Goal: Check status: Check status

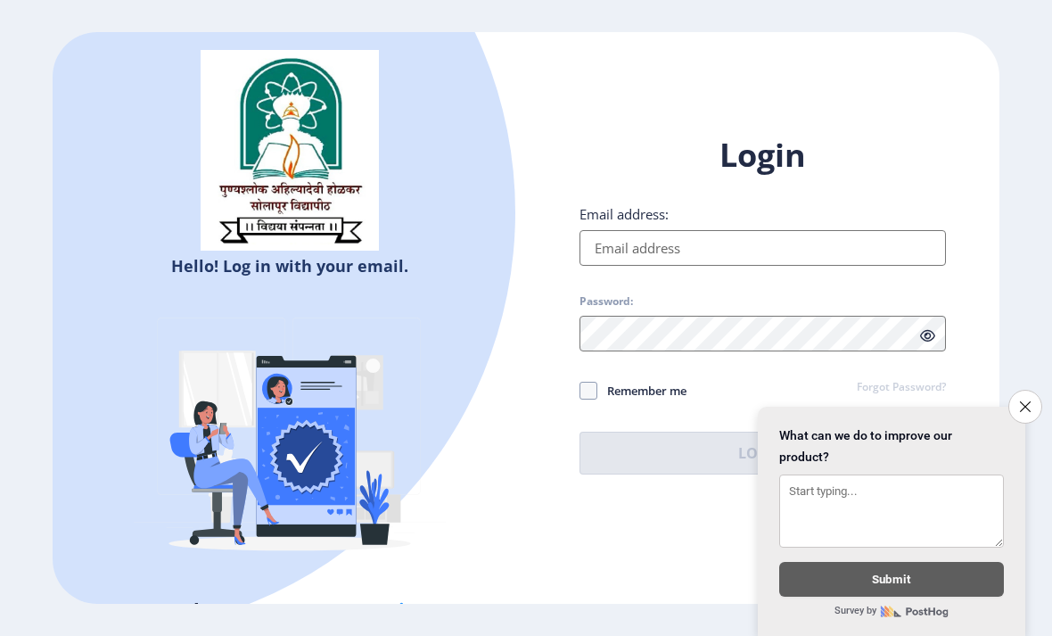
click at [785, 266] on input "Email address:" at bounding box center [762, 248] width 366 height 36
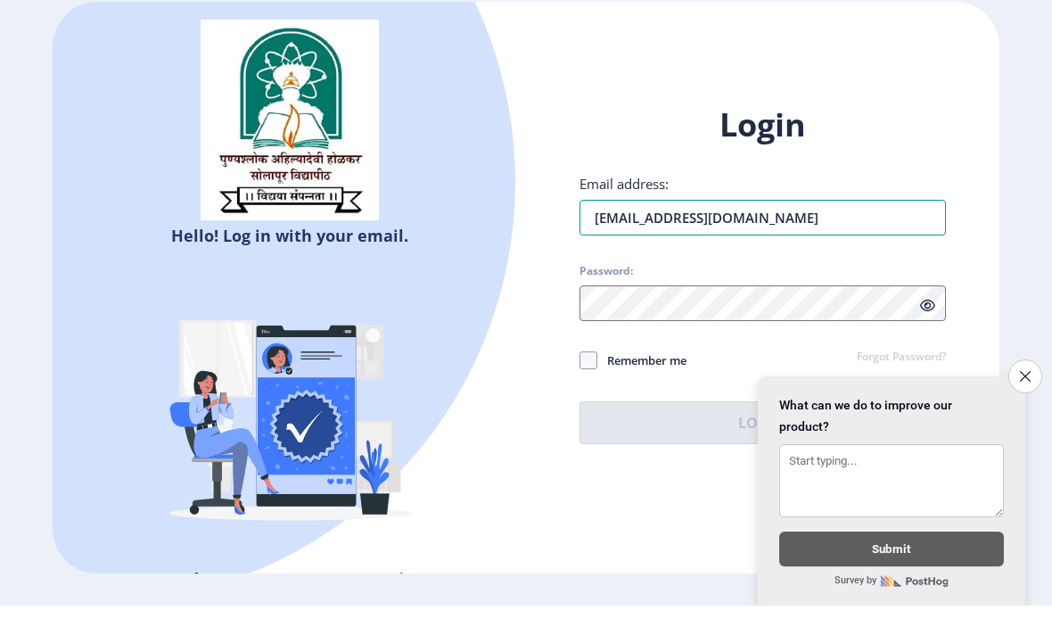
type input "[EMAIL_ADDRESS][DOMAIN_NAME]"
click at [974, 167] on div "Login Email address: [EMAIL_ADDRESS][DOMAIN_NAME] Password: Remember me Forgot …" at bounding box center [762, 318] width 473 height 423
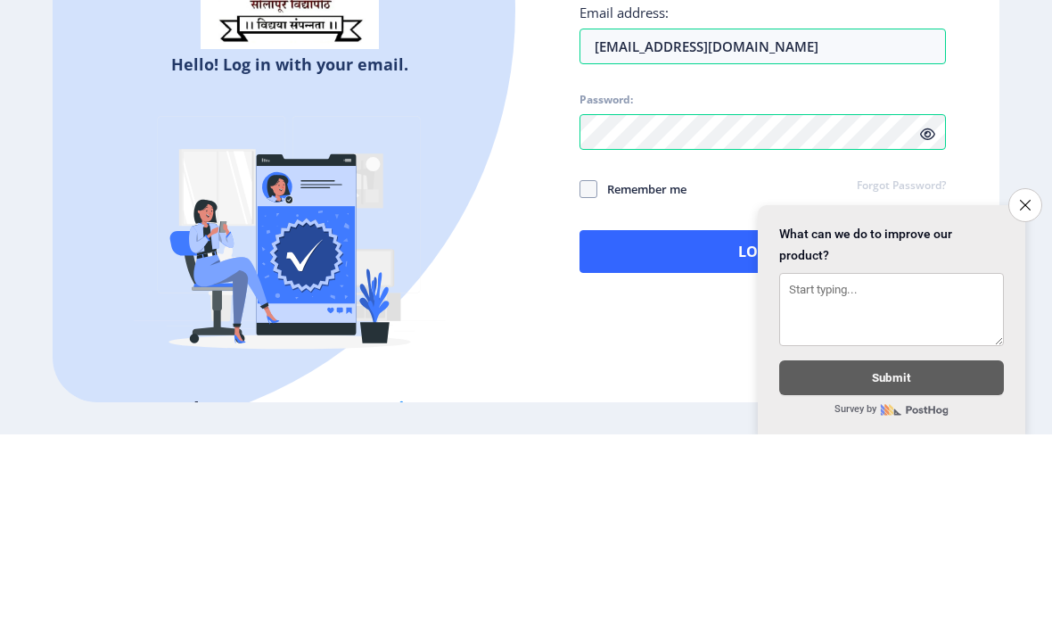
click at [1007, 152] on ngx-login "Hello! Log in with your email. Don't have an account? Register Login Email addr…" at bounding box center [526, 318] width 1052 height 572
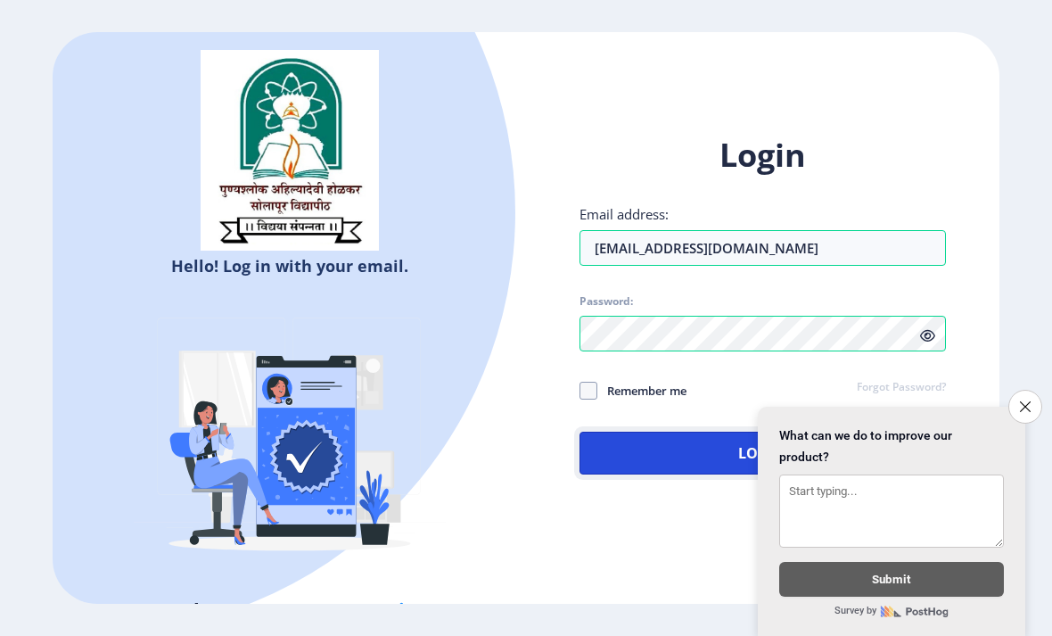
click at [690, 431] on button "Log In" at bounding box center [762, 452] width 366 height 43
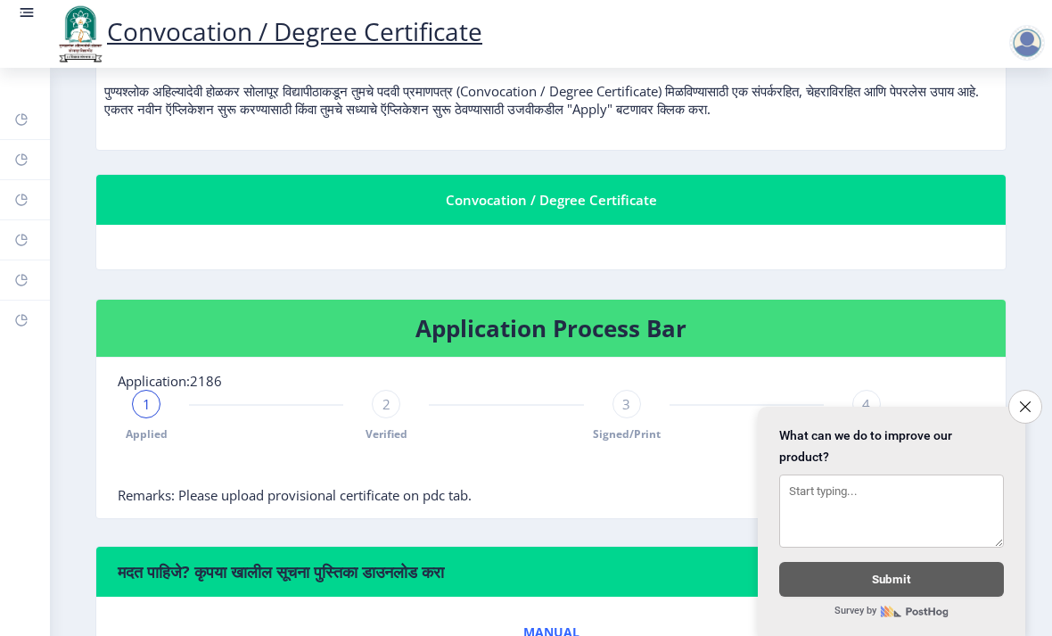
scroll to position [248, 0]
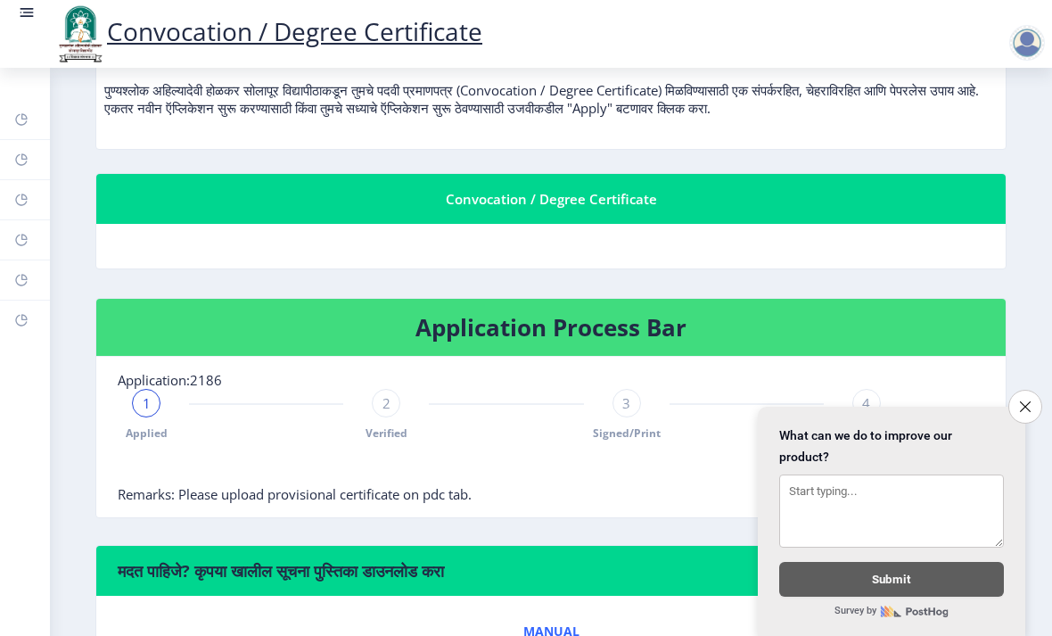
click at [1031, 405] on button "Close survey" at bounding box center [1025, 407] width 34 height 34
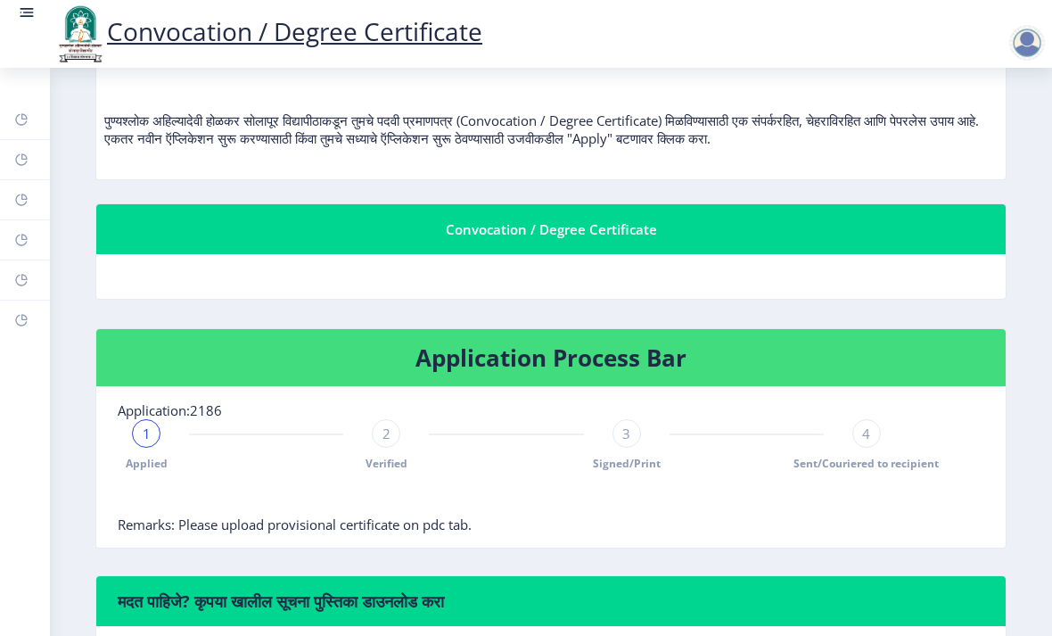
scroll to position [218, 0]
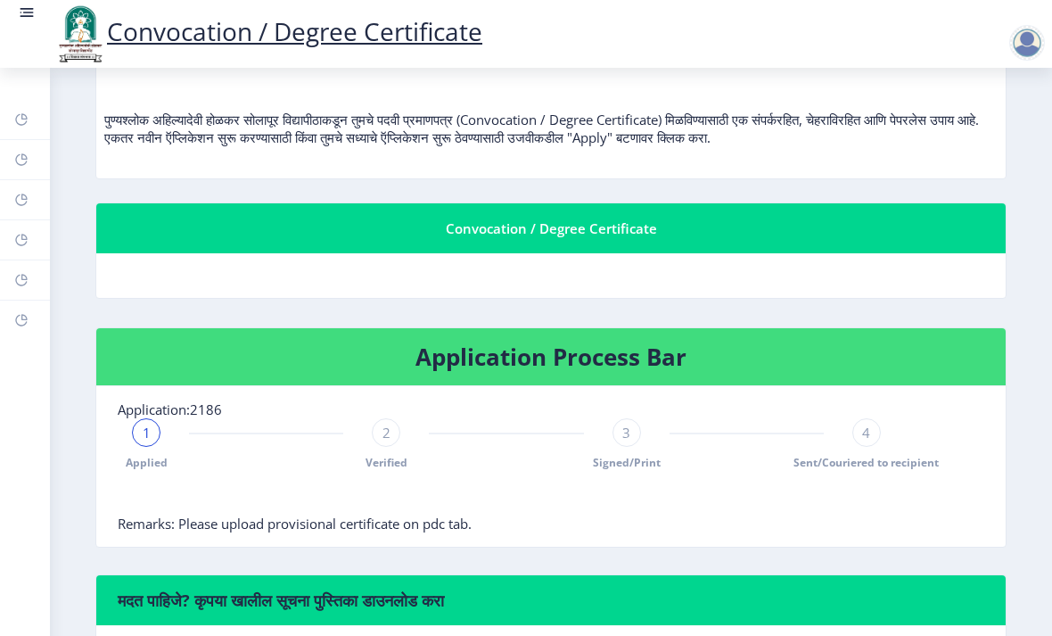
click at [34, 21] on rect at bounding box center [27, 13] width 18 height 18
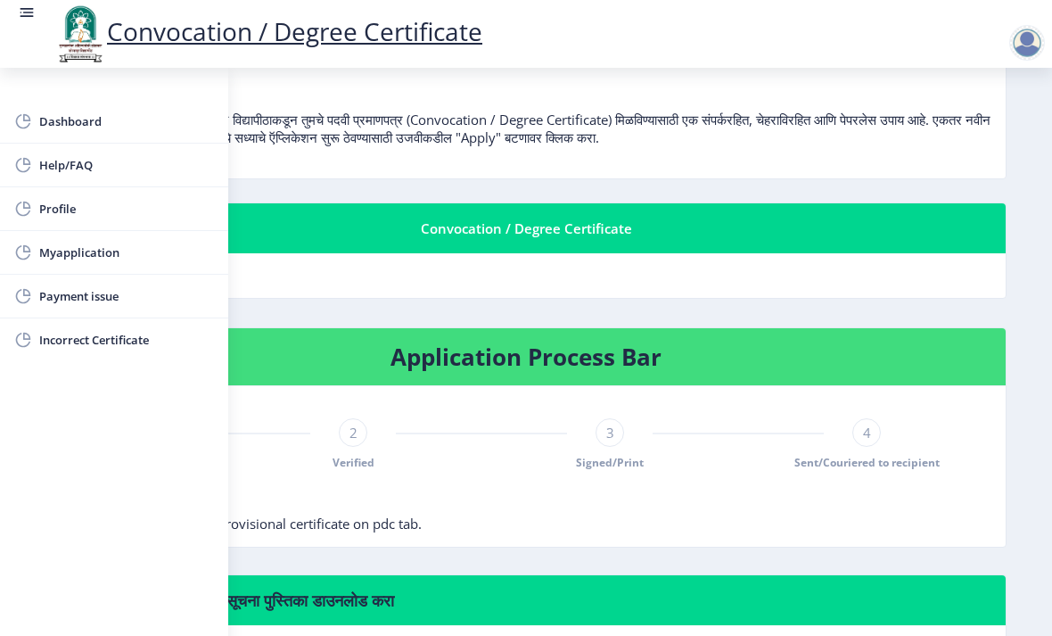
click at [67, 250] on span "Myapplication" at bounding box center [126, 252] width 175 height 21
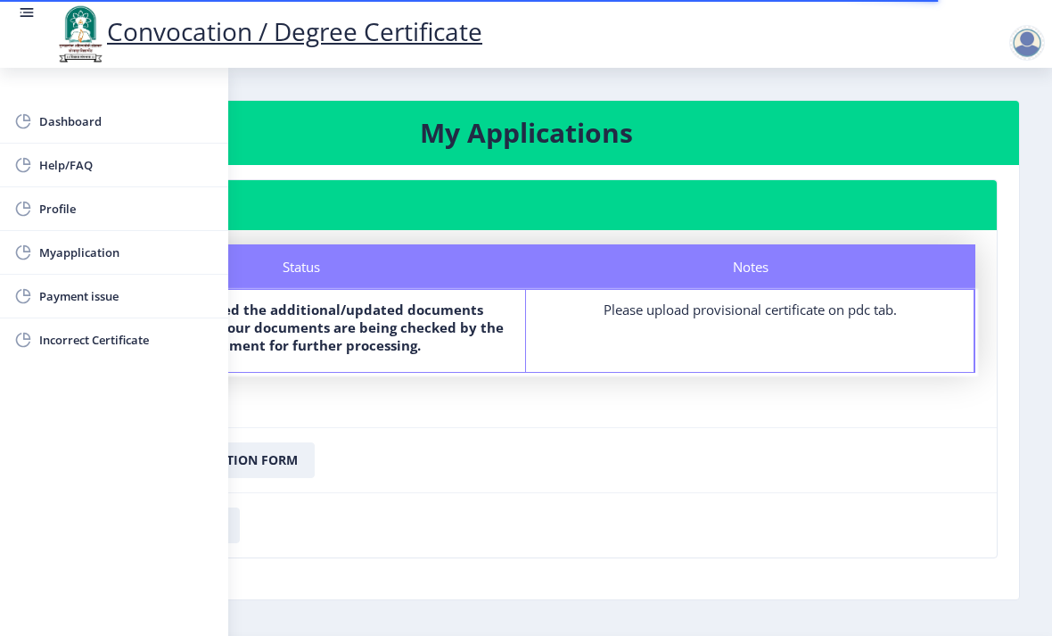
click at [37, 20] on div "Convocation / Degree Certificate" at bounding box center [268, 34] width 464 height 61
click at [29, 13] on rect at bounding box center [28, 13] width 11 height 2
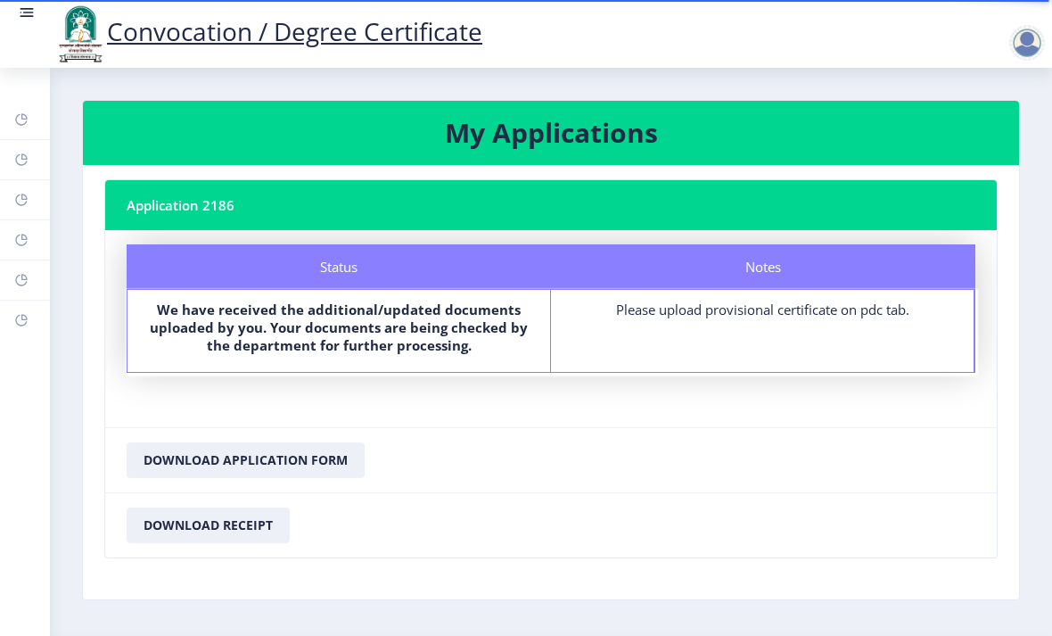
click at [146, 330] on nb-card-body "Status Notes Status We have received the additional/updated documents uploaded …" at bounding box center [551, 328] width 892 height 197
click at [809, 300] on div "Please upload provisional certificate on pdc tab." at bounding box center [762, 309] width 390 height 18
click at [810, 300] on div "Please upload provisional certificate on pdc tab." at bounding box center [762, 309] width 390 height 18
click at [664, 300] on div "Please upload provisional certificate on pdc tab." at bounding box center [762, 309] width 390 height 18
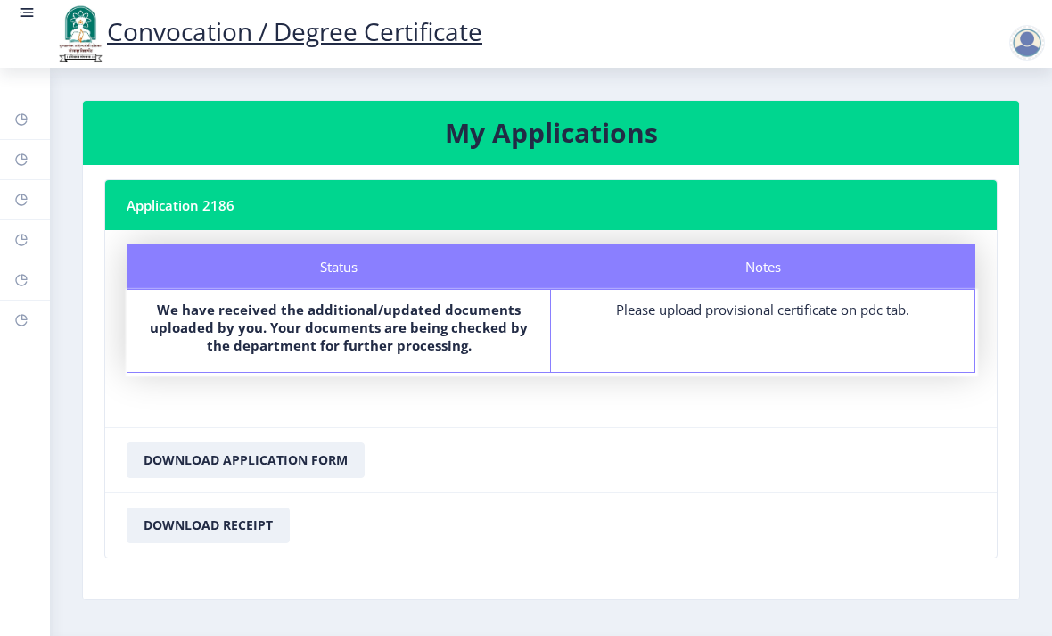
click at [856, 290] on div "Notes Please upload provisional certificate on pdc tab." at bounding box center [762, 331] width 423 height 82
click at [857, 300] on div "Please upload provisional certificate on pdc tab." at bounding box center [762, 309] width 390 height 18
click at [27, 12] on rect at bounding box center [28, 13] width 11 height 2
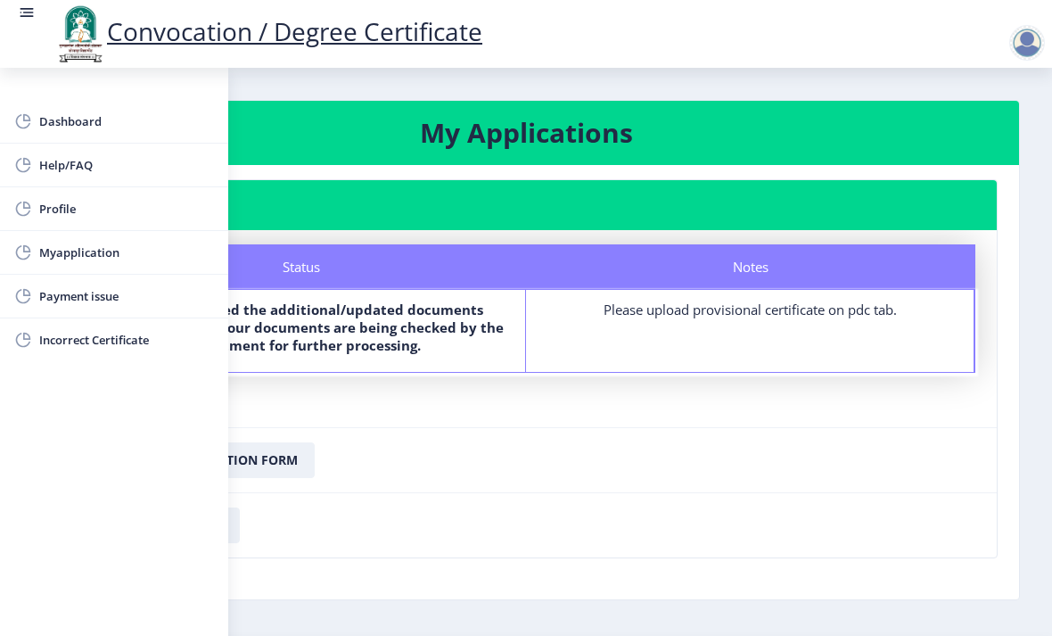
click at [31, 20] on rect at bounding box center [27, 13] width 18 height 18
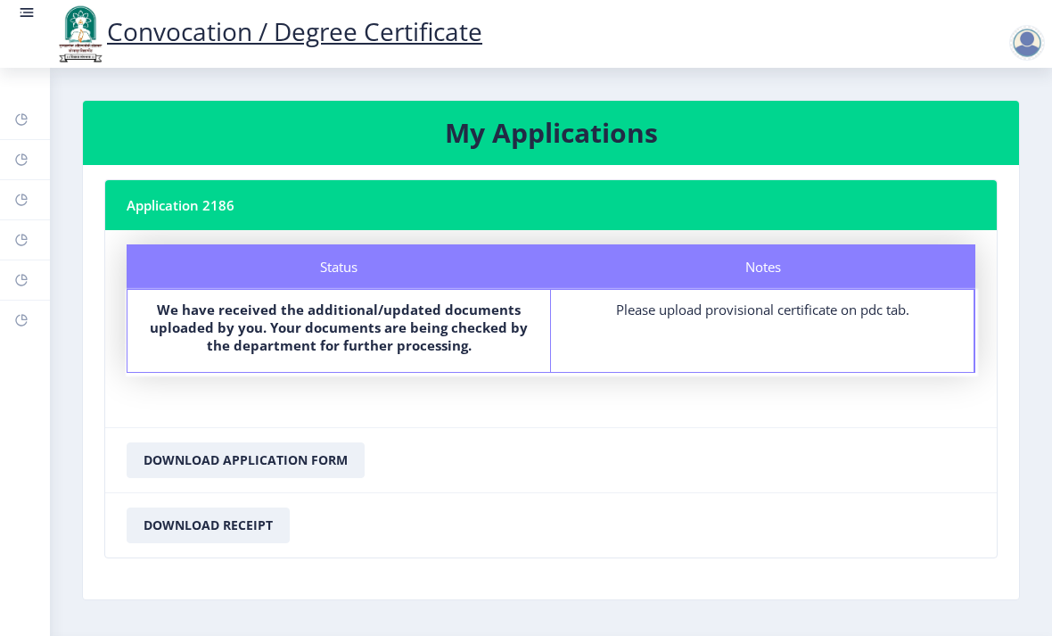
click at [34, 9] on rect at bounding box center [27, 13] width 18 height 18
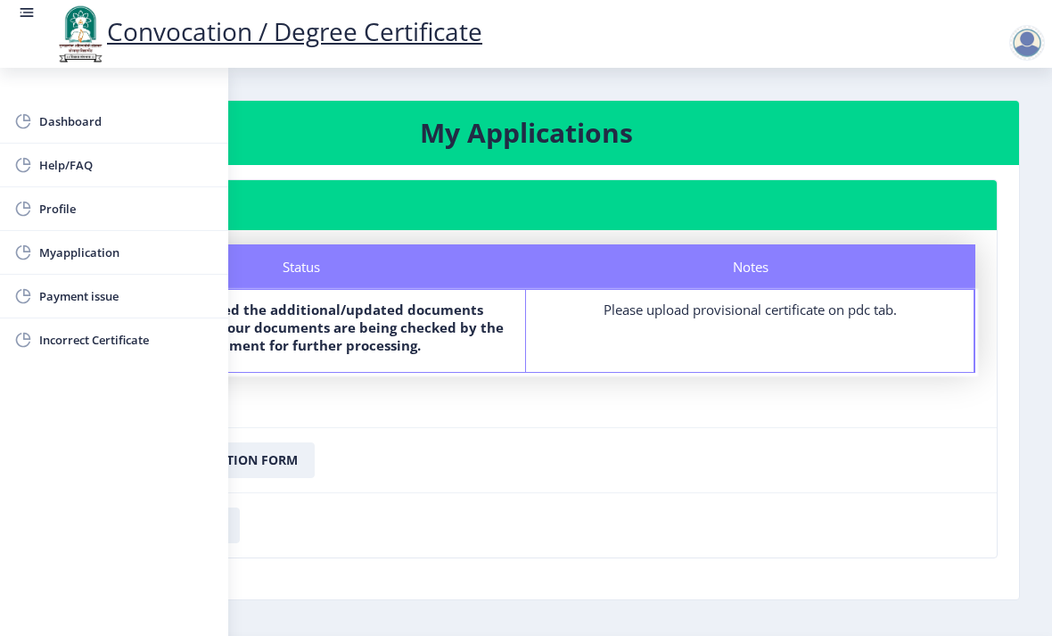
click at [40, 11] on div "Convocation / Degree Certificate" at bounding box center [268, 34] width 464 height 61
click at [25, 11] on rect at bounding box center [27, 13] width 18 height 18
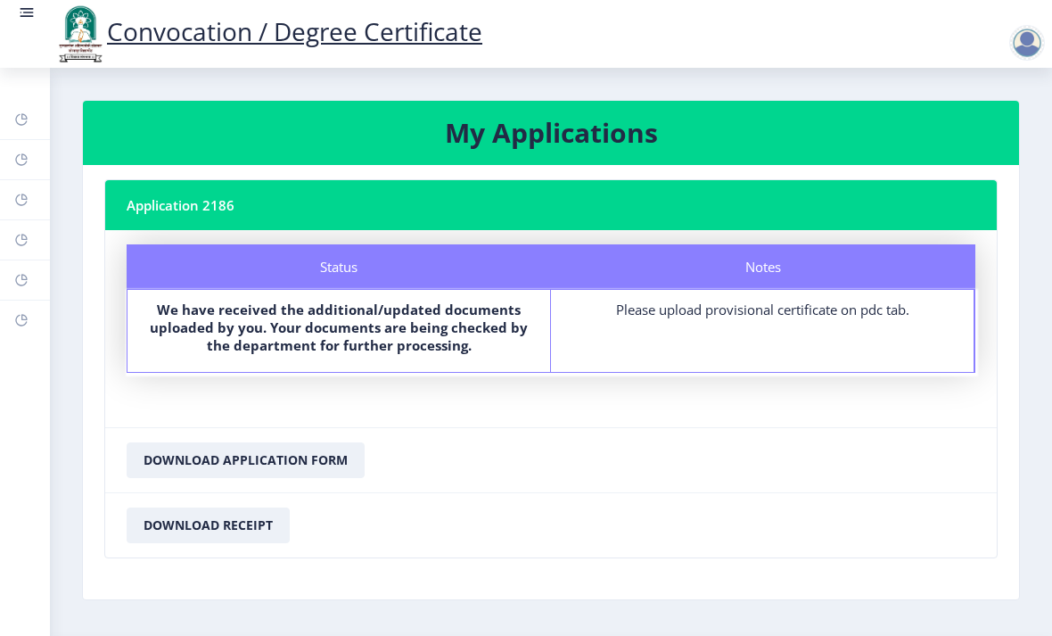
click at [34, 4] on rect at bounding box center [27, 13] width 18 height 18
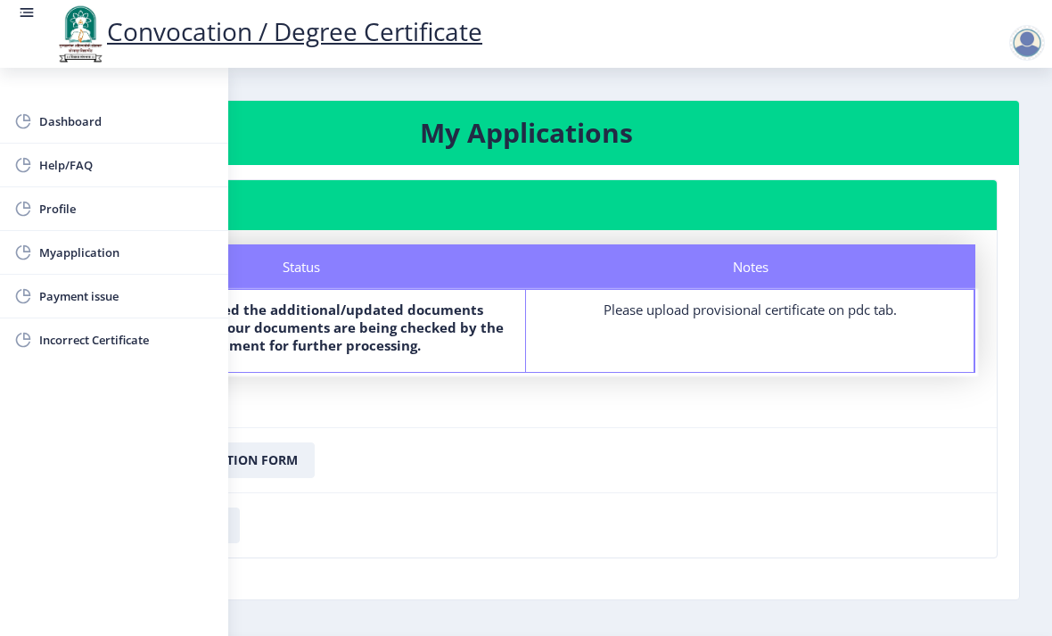
click at [24, 15] on rect at bounding box center [27, 13] width 18 height 18
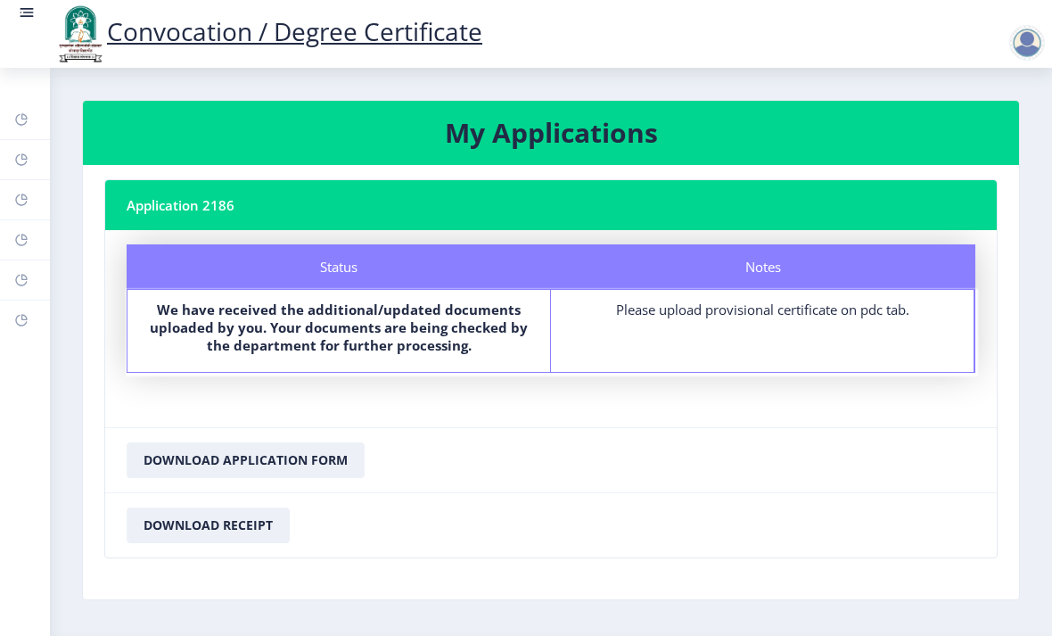
click at [30, 12] on rect at bounding box center [27, 13] width 18 height 18
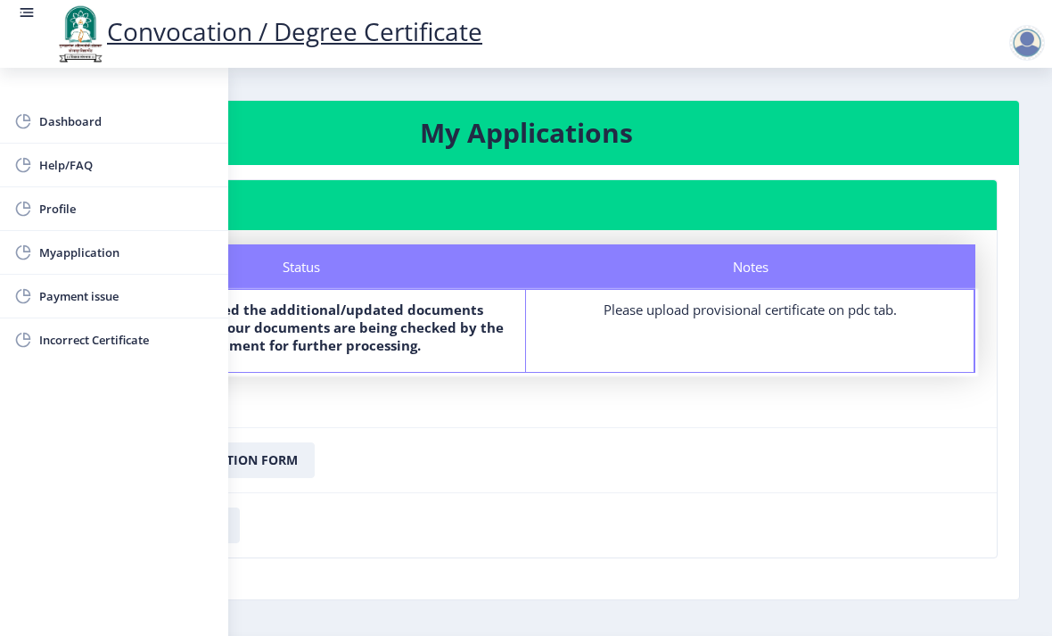
click at [19, 8] on rect at bounding box center [27, 13] width 18 height 18
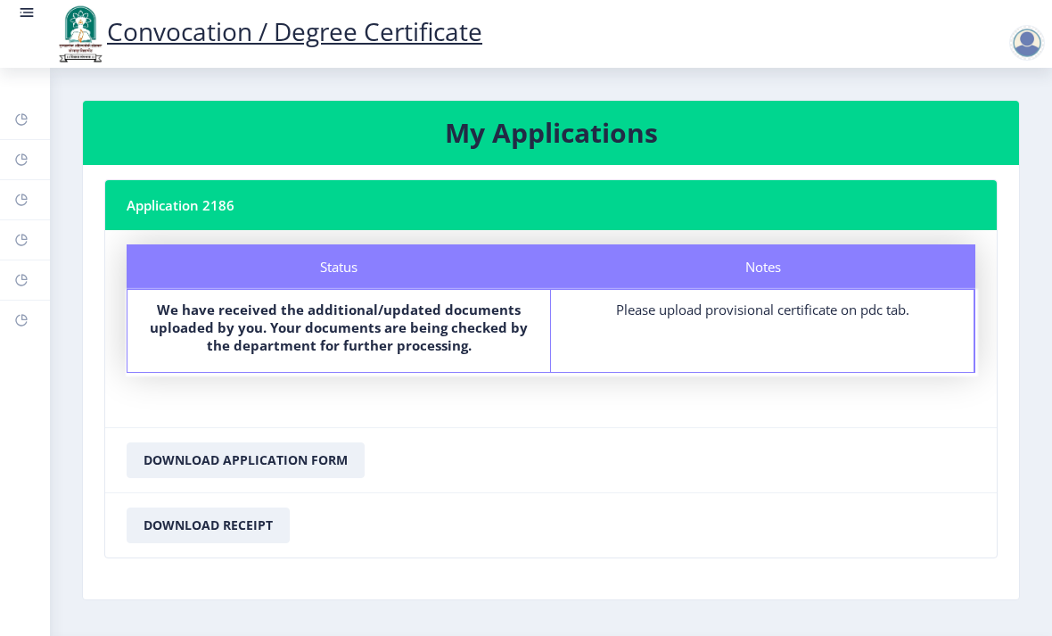
click at [29, 19] on rect at bounding box center [27, 13] width 18 height 18
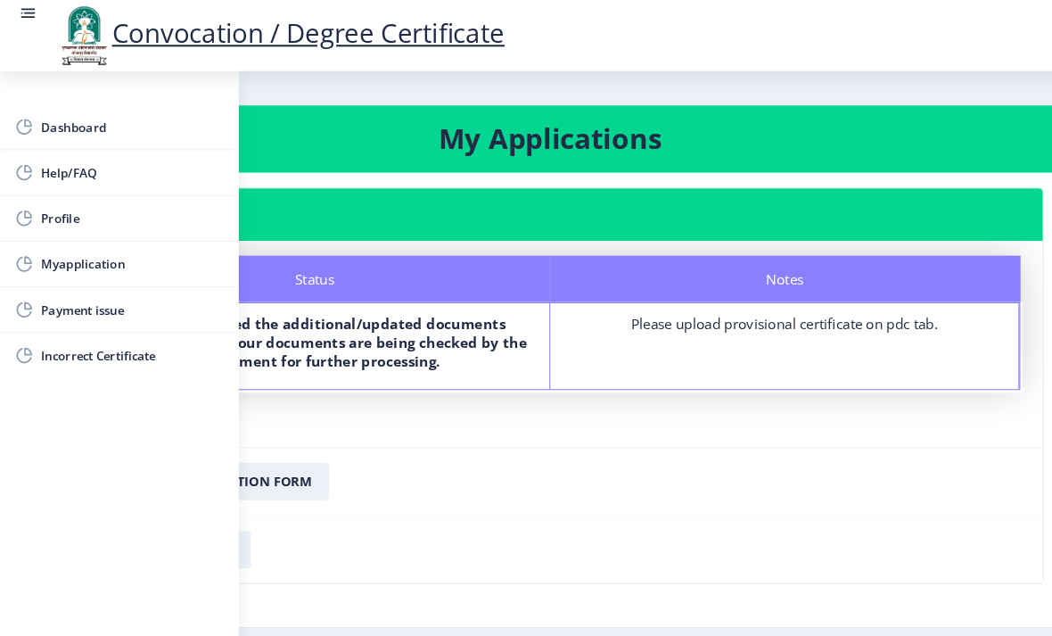
click at [71, 118] on span "Dashboard" at bounding box center [126, 121] width 175 height 21
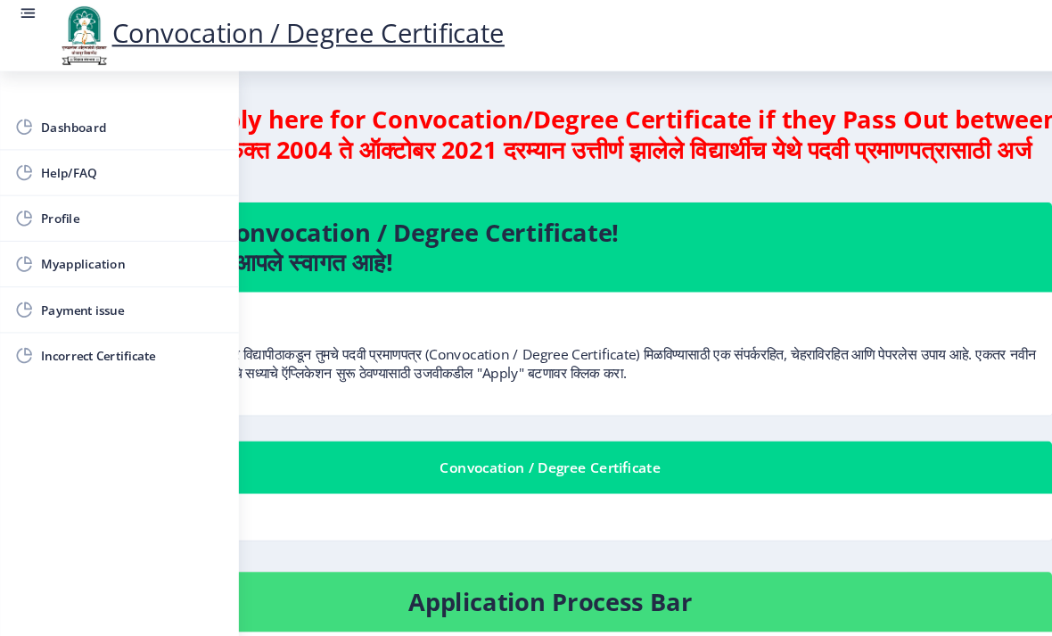
click at [23, 14] on rect at bounding box center [27, 13] width 18 height 18
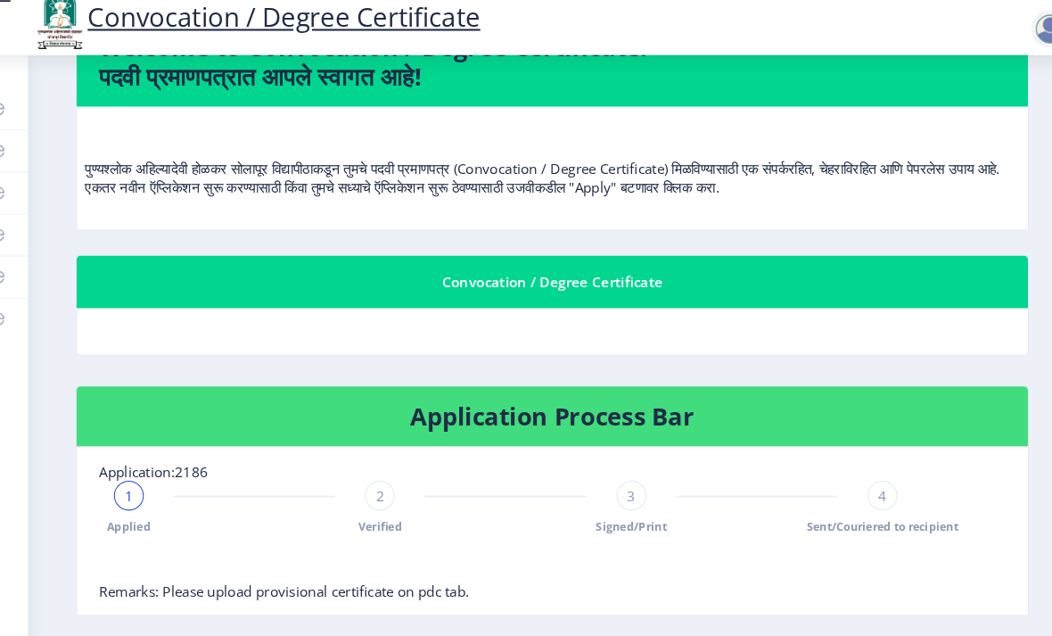
scroll to position [231, 0]
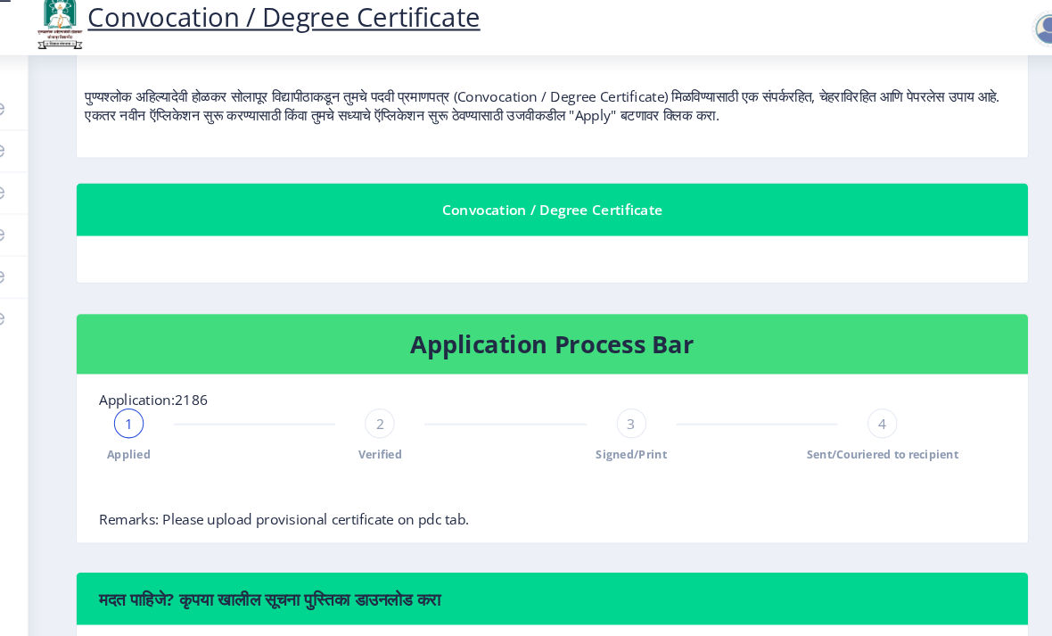
click at [168, 205] on div "Convocation / Degree Certificate" at bounding box center [551, 215] width 867 height 21
click at [772, 316] on nb-card-header "Application Process Bar" at bounding box center [550, 345] width 909 height 58
click at [604, 374] on nb-card-body "Application:2186 1 Applied 2 Verified 3 Signed/Print 4 Sent/Couriered to recipi…" at bounding box center [550, 454] width 909 height 160
click at [684, 316] on nb-card-header "Application Process Bar" at bounding box center [550, 345] width 909 height 58
click at [729, 191] on nb-card-header "Convocation / Degree Certificate" at bounding box center [550, 216] width 909 height 50
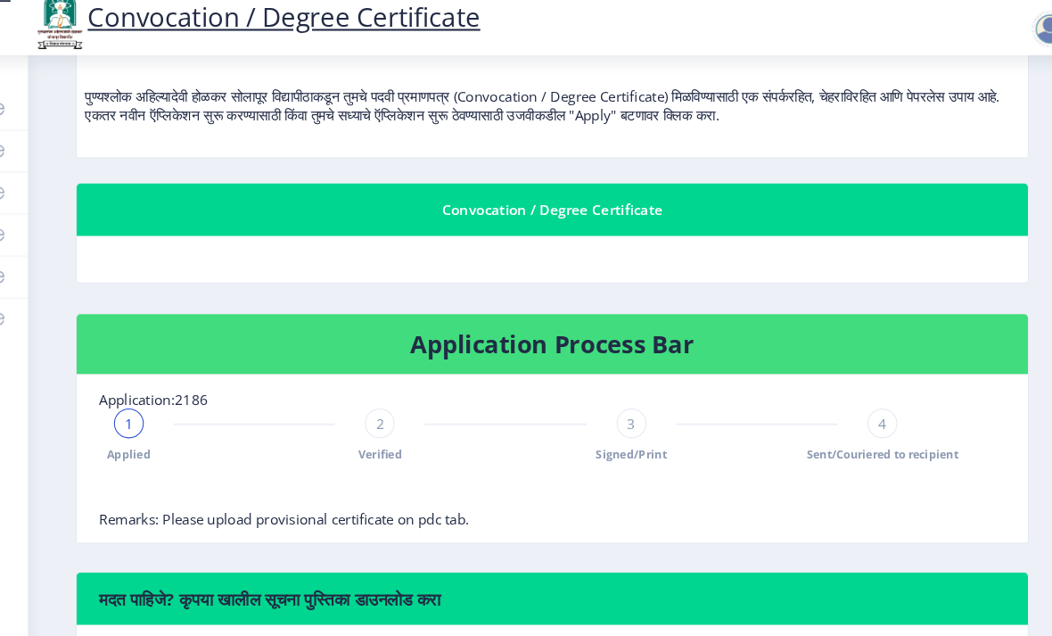
click at [645, 330] on h4 "Application Process Bar" at bounding box center [551, 344] width 867 height 29
click at [709, 191] on nb-card-header "Convocation / Degree Certificate" at bounding box center [550, 216] width 909 height 50
click at [651, 330] on h4 "Application Process Bar" at bounding box center [551, 344] width 867 height 29
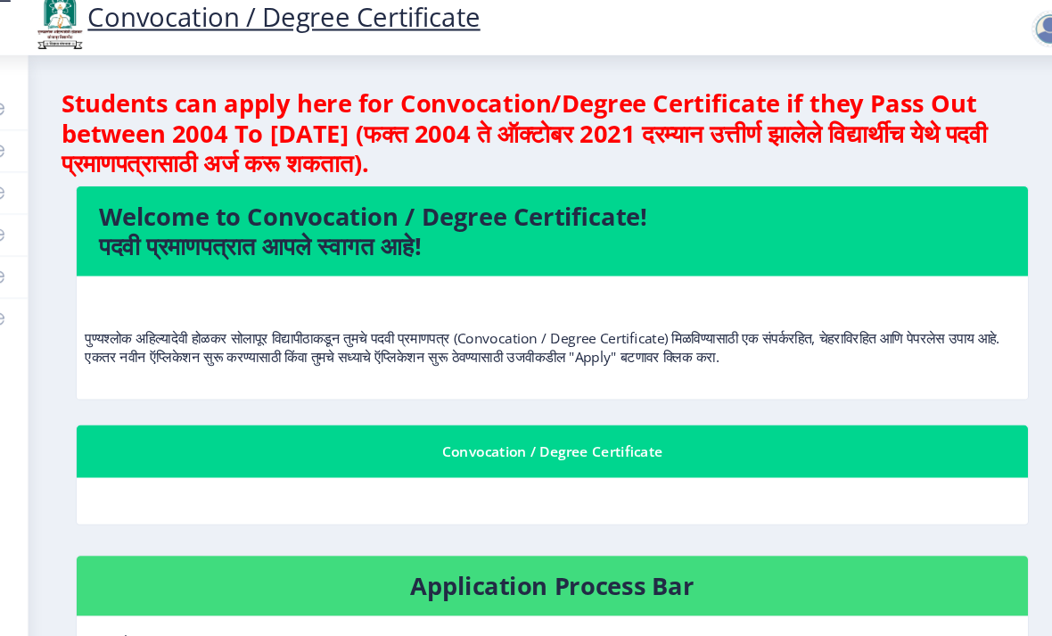
scroll to position [0, 0]
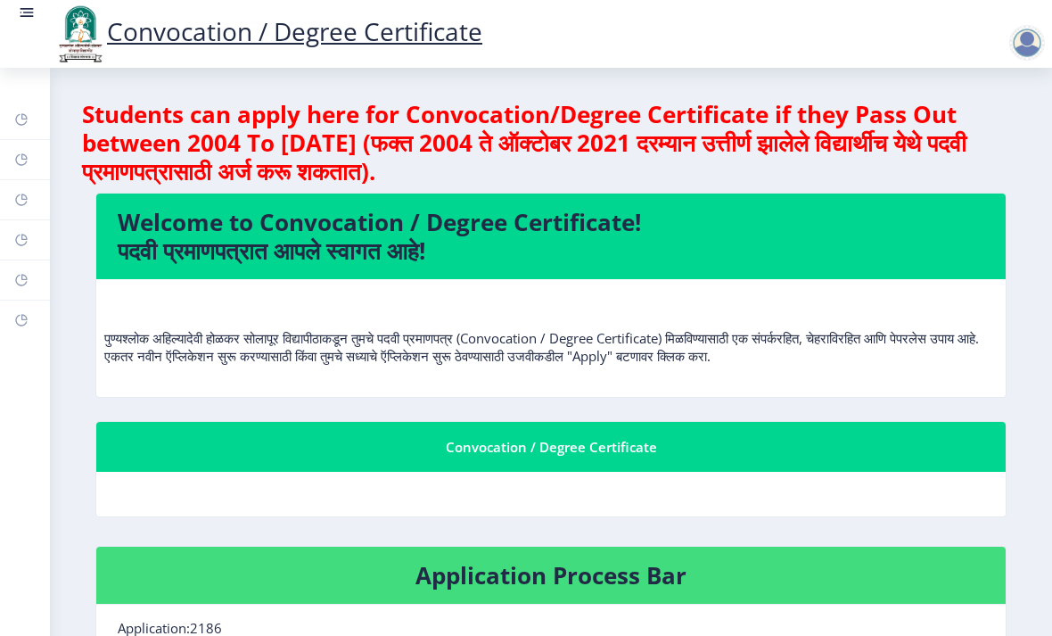
click at [1035, 37] on div at bounding box center [1027, 43] width 36 height 36
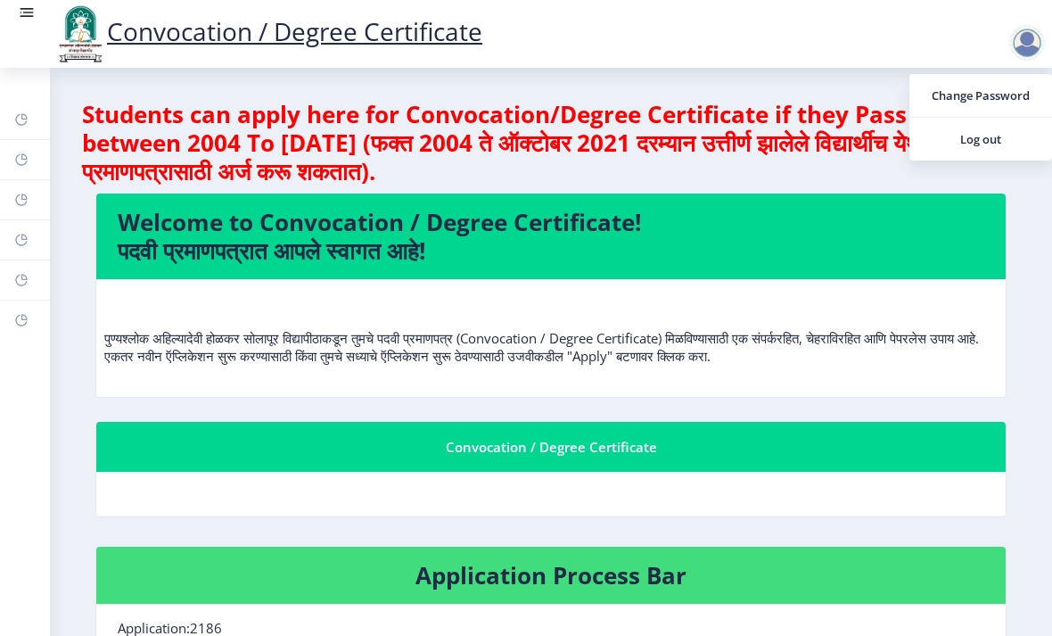
click at [812, 175] on h4 "Students can apply here for Convocation/Degree Certificate if they Pass Out bet…" at bounding box center [551, 143] width 938 height 86
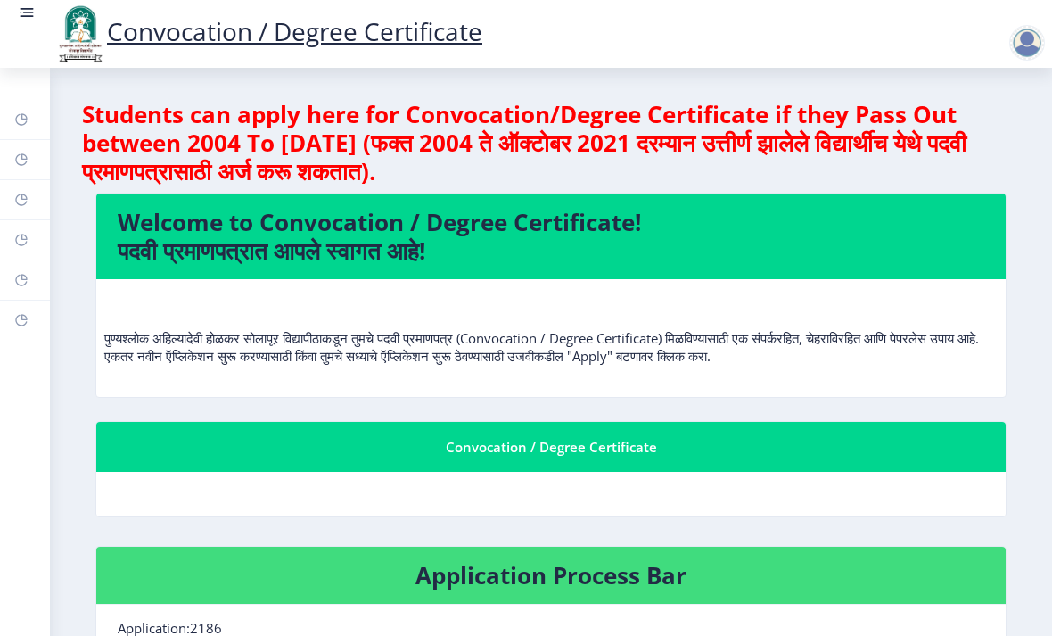
click at [1024, 45] on div at bounding box center [1027, 43] width 36 height 36
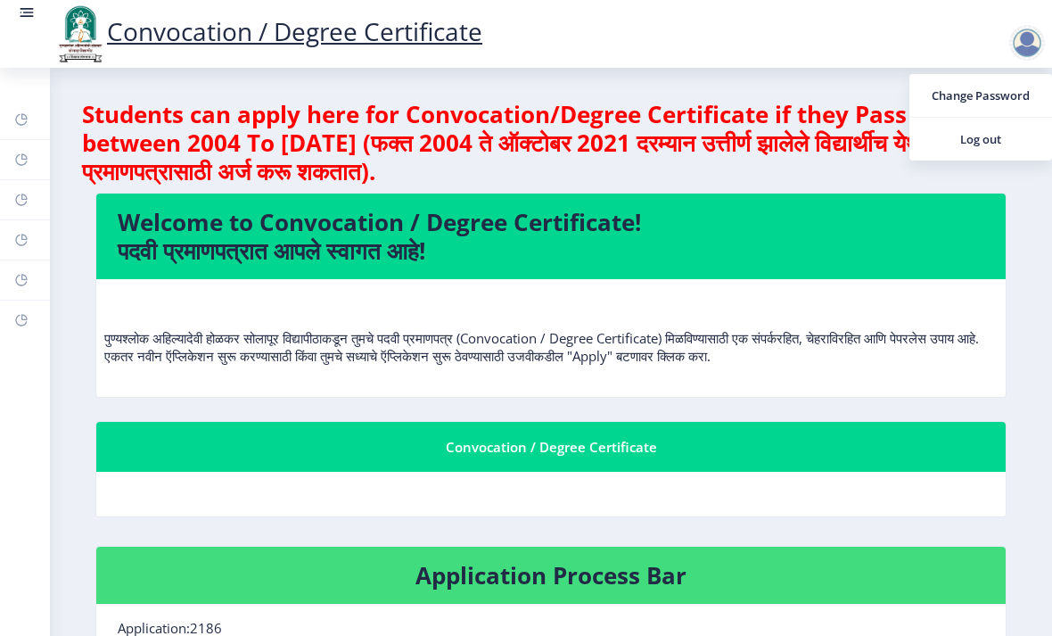
click at [838, 168] on h4 "Students can apply here for Convocation/Degree Certificate if they Pass Out bet…" at bounding box center [551, 143] width 938 height 86
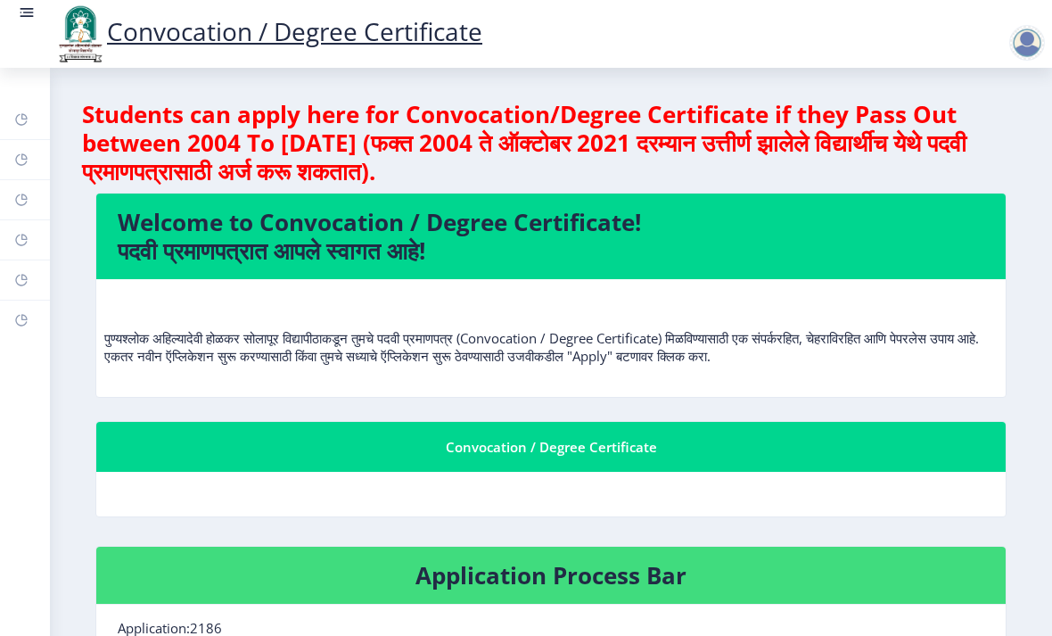
click at [27, 15] on rect at bounding box center [27, 13] width 18 height 18
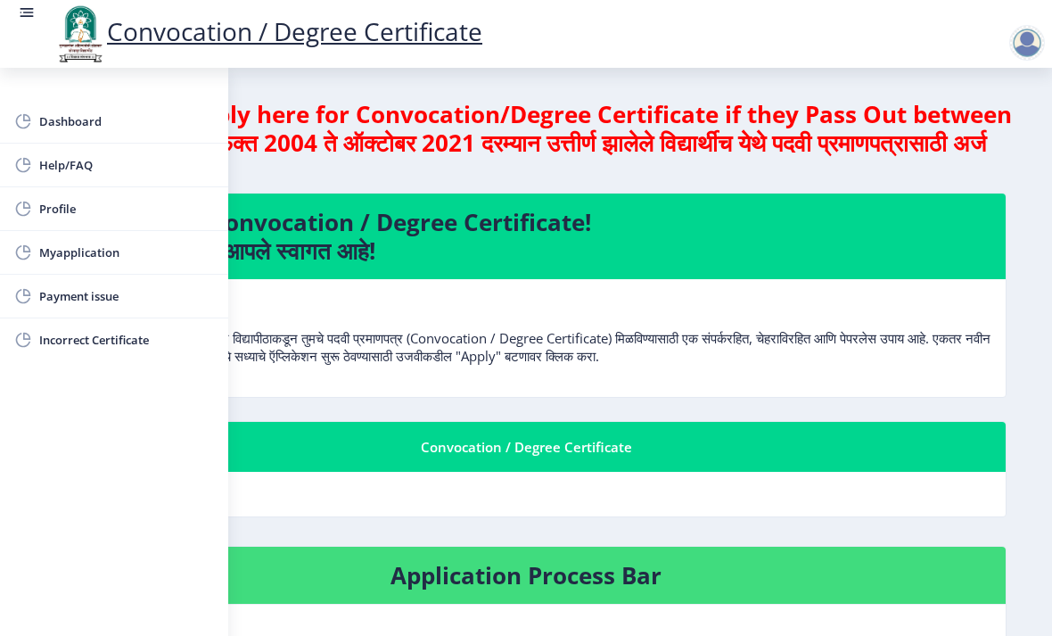
click at [122, 261] on span "Myapplication" at bounding box center [126, 252] width 175 height 21
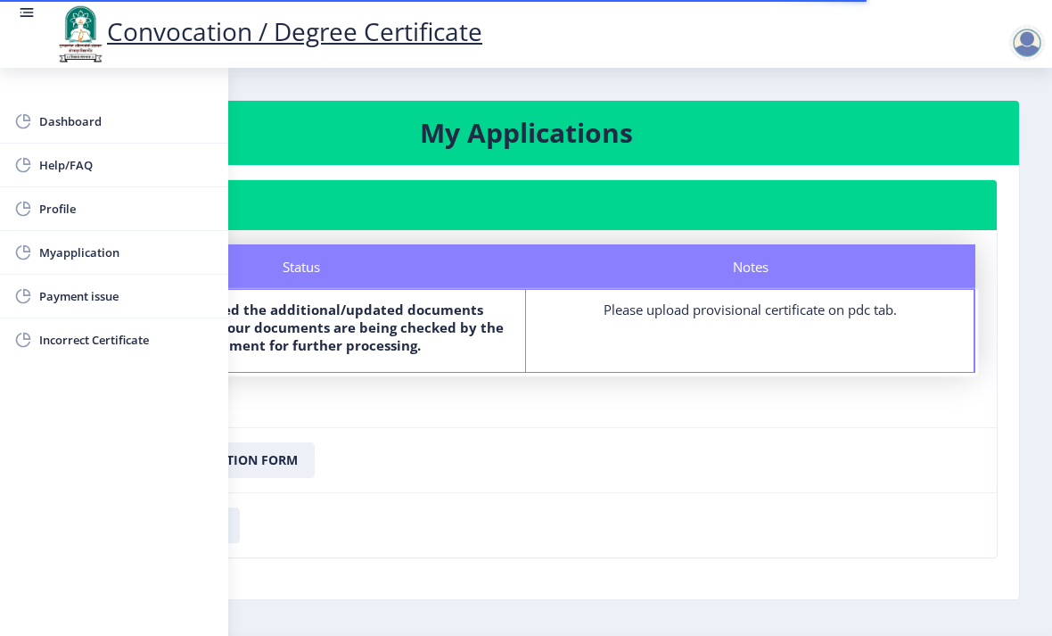
click at [29, 9] on rect at bounding box center [27, 9] width 13 height 2
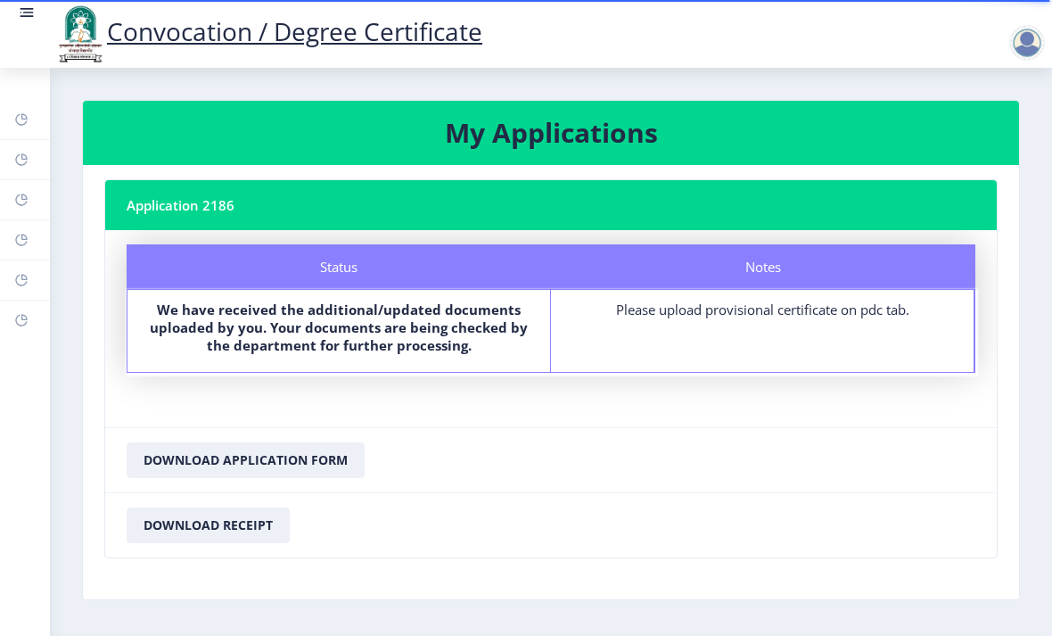
click at [883, 199] on nb-card-header "Application 2186" at bounding box center [551, 205] width 892 height 50
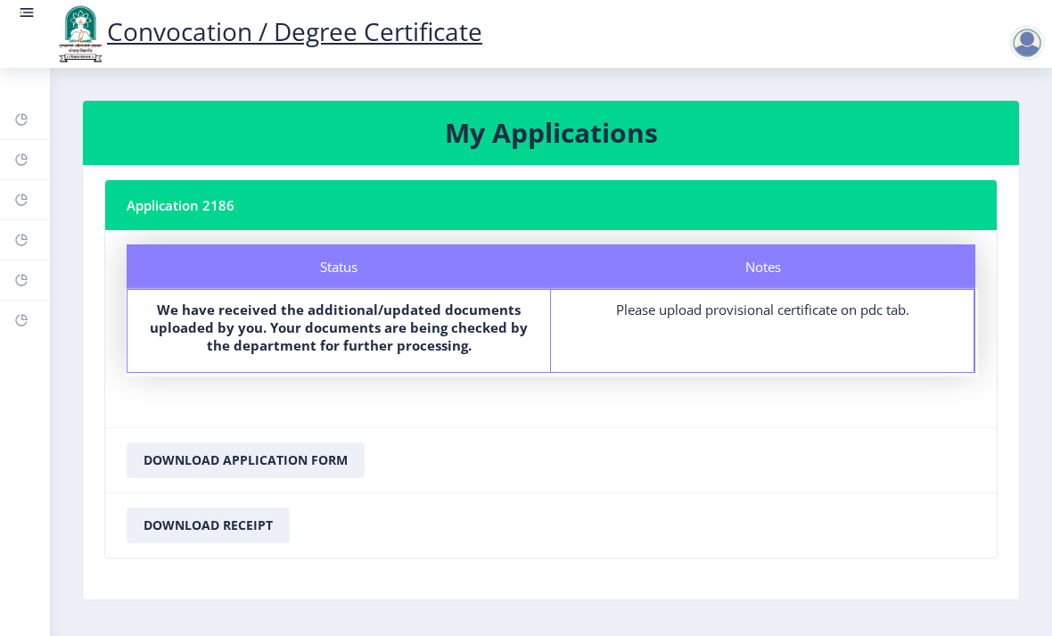
click at [280, 309] on b "We have received the additional/updated documents uploaded by you. Your documen…" at bounding box center [339, 326] width 378 height 53
click at [750, 302] on div "Please upload provisional certificate on pdc tab." at bounding box center [762, 309] width 390 height 18
click at [749, 301] on div "Please upload provisional certificate on pdc tab." at bounding box center [762, 309] width 390 height 18
click at [733, 294] on div "Notes Please upload provisional certificate on pdc tab." at bounding box center [762, 331] width 423 height 82
click at [250, 307] on b "We have received the additional/updated documents uploaded by you. Your documen…" at bounding box center [339, 326] width 378 height 53
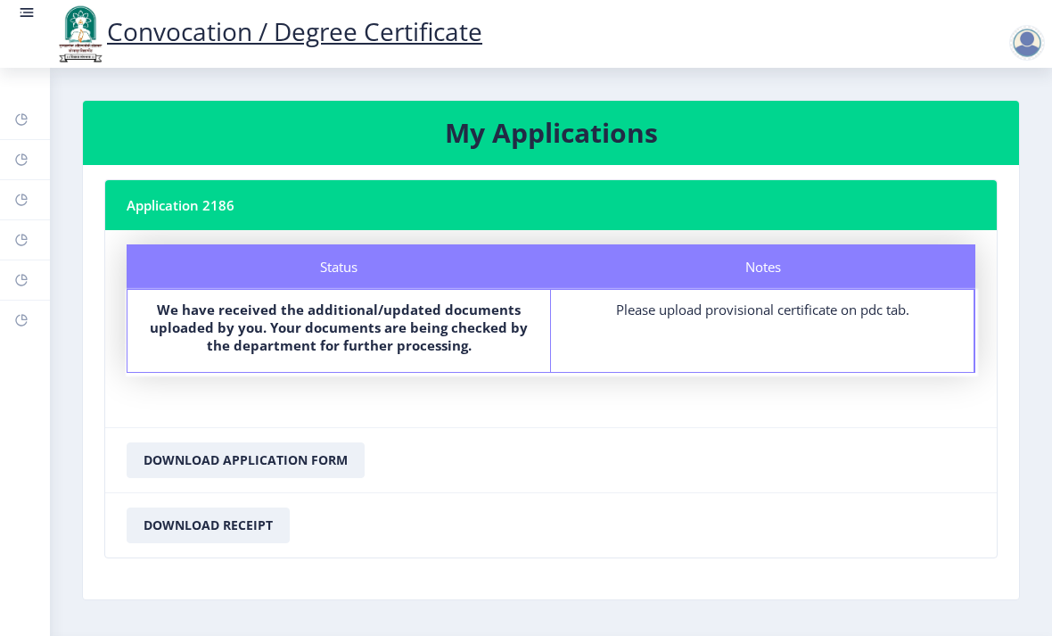
click at [37, 4] on div "Convocation / Degree Certificate" at bounding box center [268, 34] width 464 height 61
click at [42, 4] on div "Convocation / Degree Certificate" at bounding box center [268, 34] width 464 height 61
click at [35, 5] on rect at bounding box center [27, 13] width 18 height 18
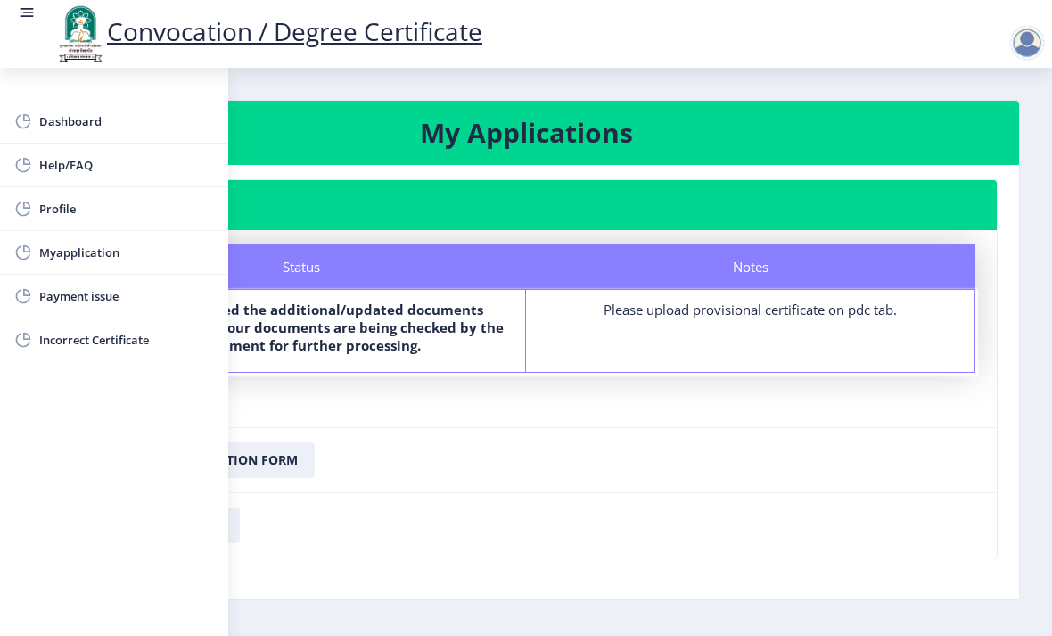
click at [32, 12] on rect at bounding box center [28, 13] width 11 height 2
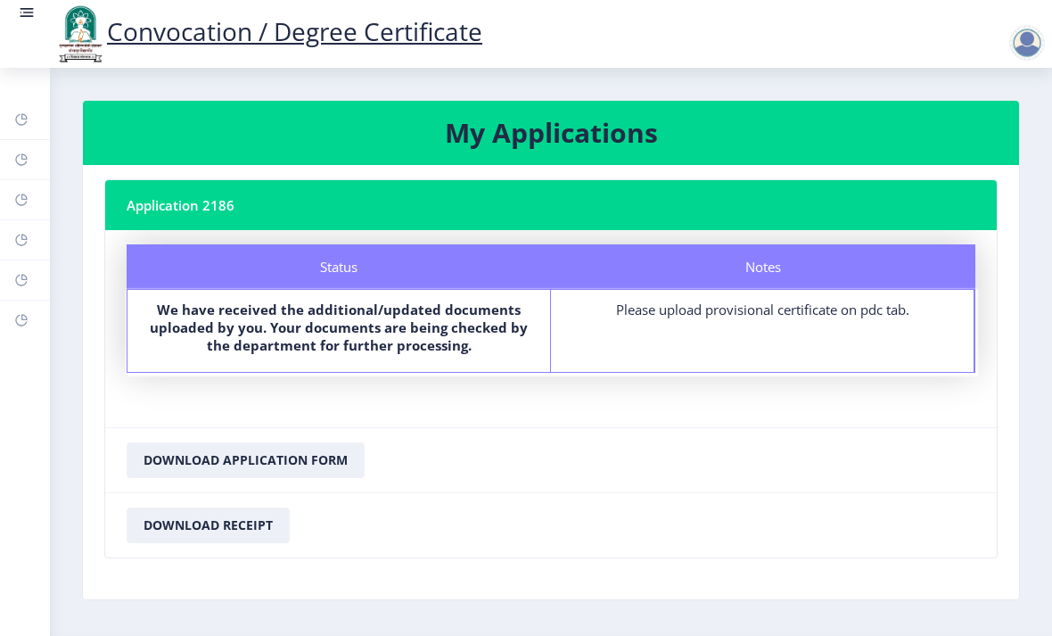
click at [42, 16] on div "Convocation / Degree Certificate" at bounding box center [268, 34] width 464 height 61
click at [28, 4] on rect at bounding box center [27, 13] width 18 height 18
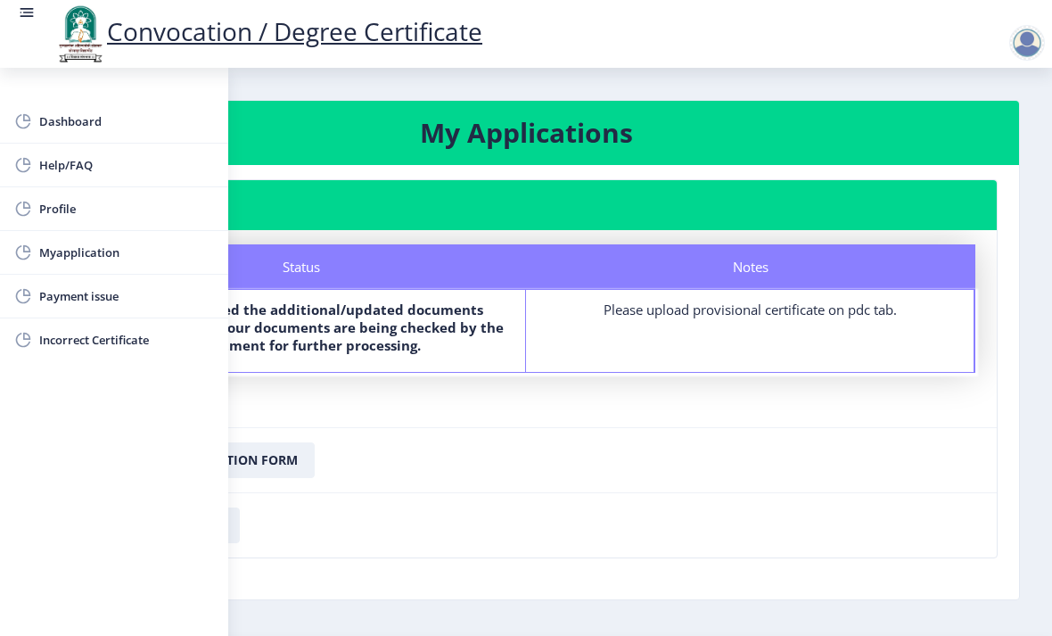
click at [22, 14] on rect at bounding box center [27, 13] width 18 height 18
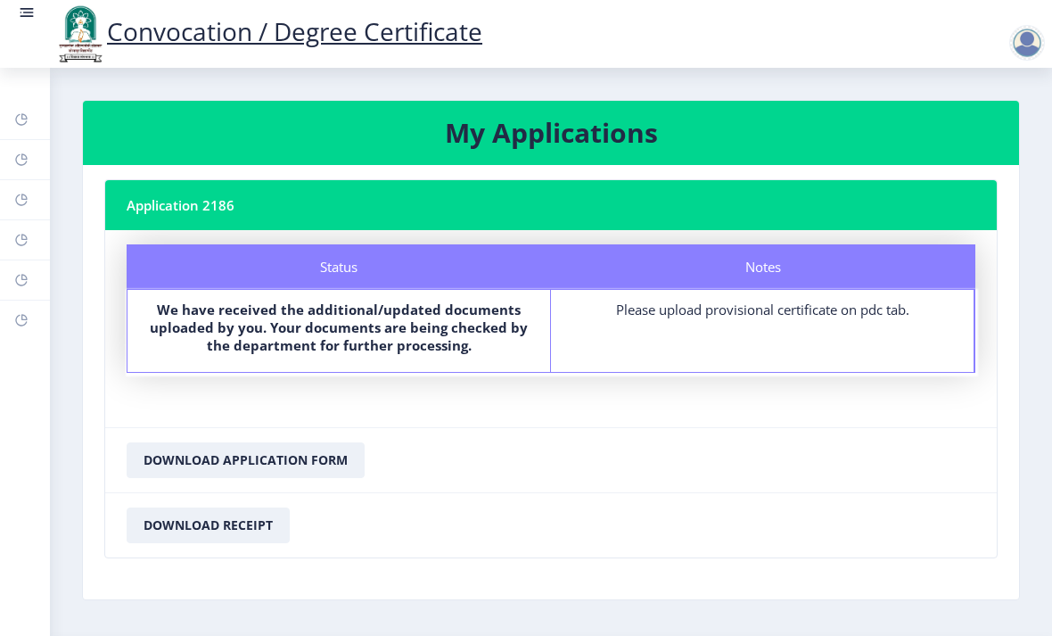
click at [628, 71] on nb-layout-column "My Applications Application 2186 Status Notes Status We have received the addit…" at bounding box center [551, 353] width 1002 height 570
click at [1030, 34] on div at bounding box center [1027, 43] width 36 height 36
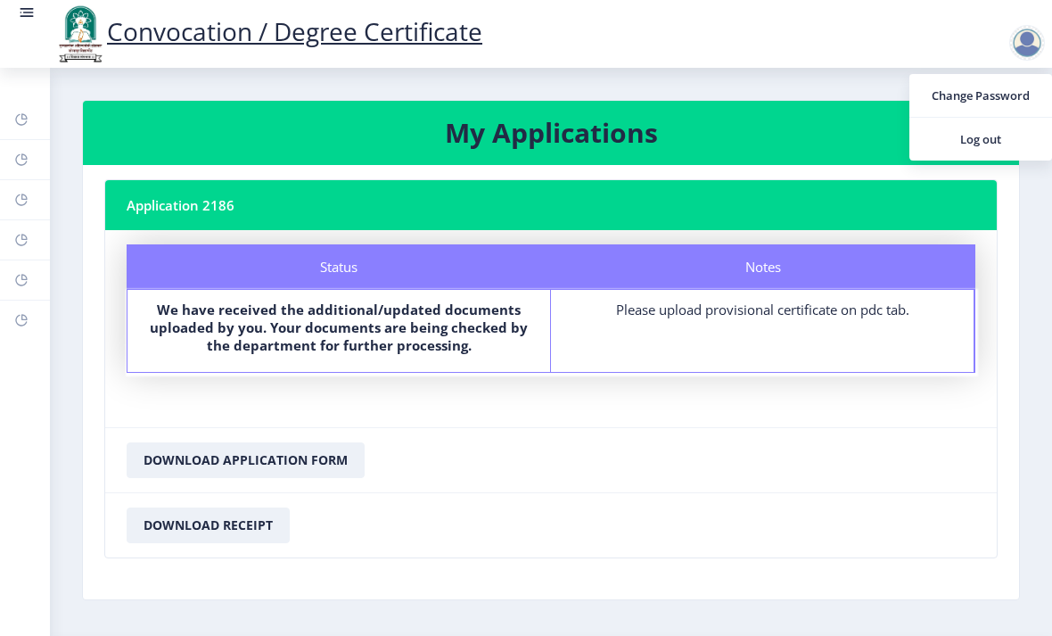
click at [990, 136] on span "Log out" at bounding box center [981, 138] width 114 height 21
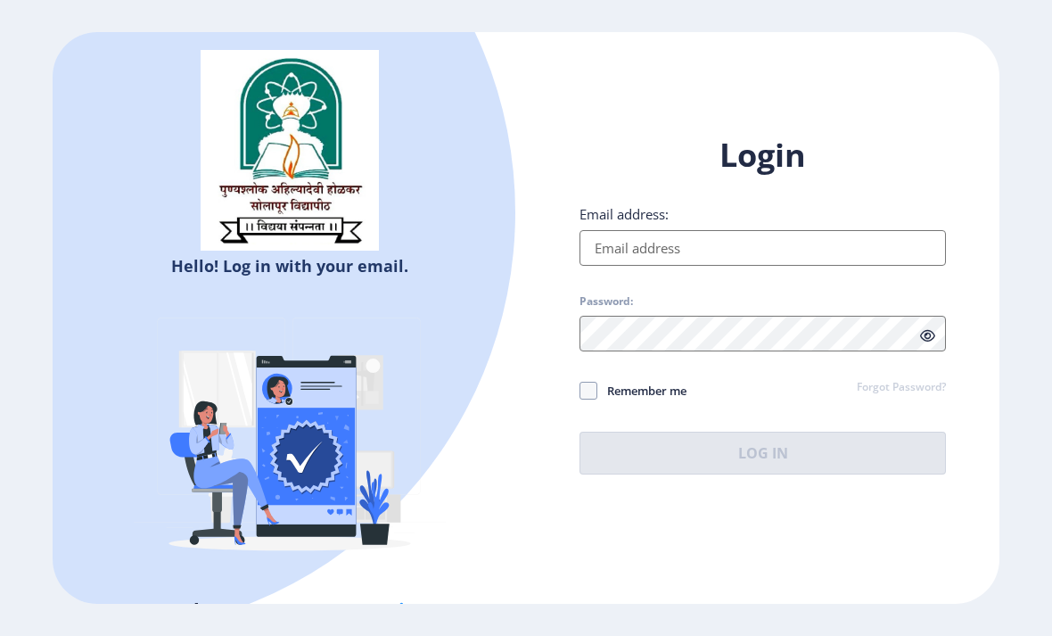
click at [717, 258] on input "Email address:" at bounding box center [762, 248] width 366 height 36
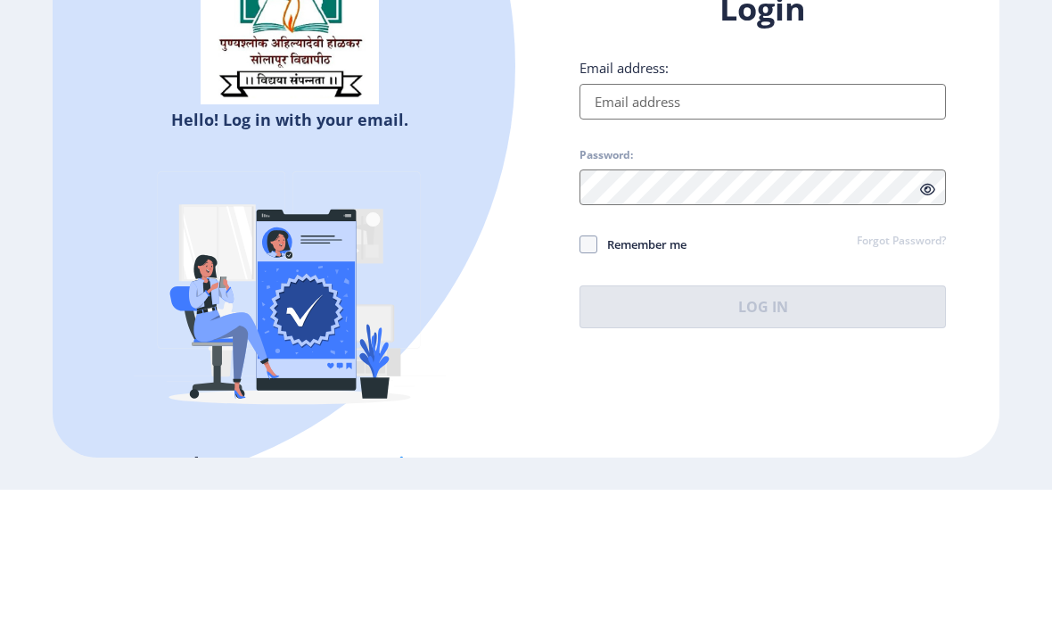
click at [900, 134] on div "Login Email address: Password: Remember me Forgot Password? Log In" at bounding box center [762, 304] width 366 height 341
